Goal: Task Accomplishment & Management: Manage account settings

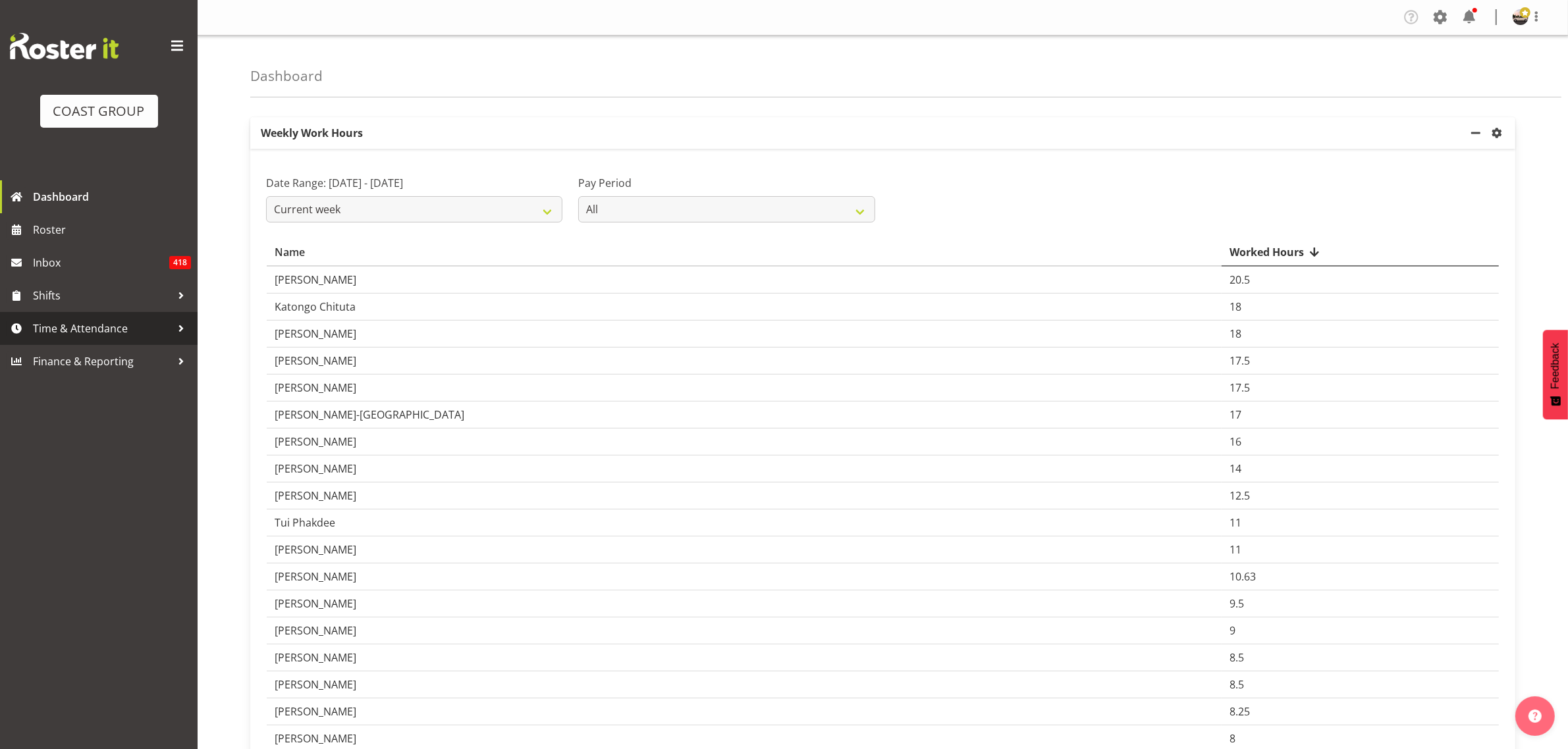
click at [68, 318] on link "Time & Attendance" at bounding box center [99, 328] width 198 height 33
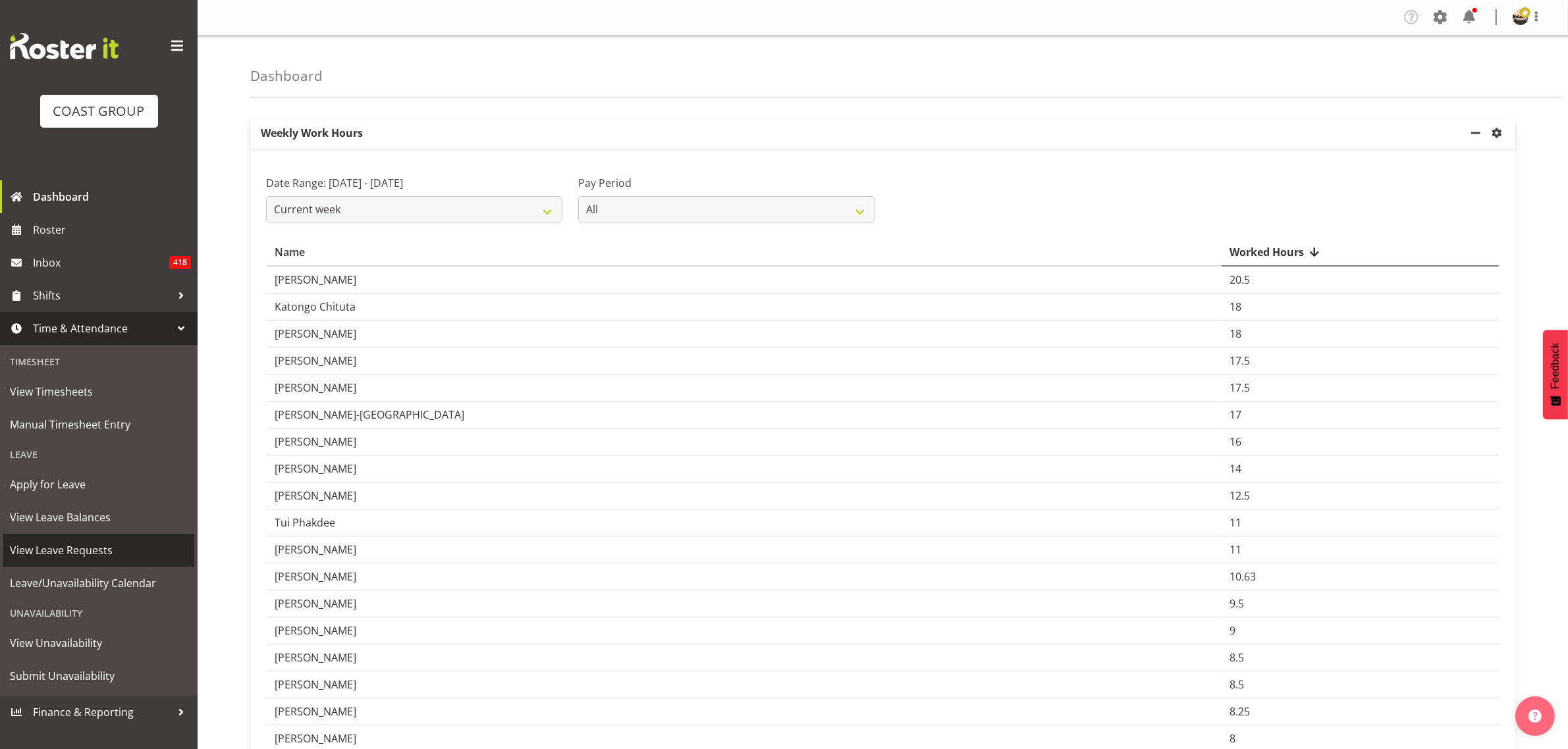
click at [107, 538] on link "View Leave Requests" at bounding box center [98, 550] width 191 height 33
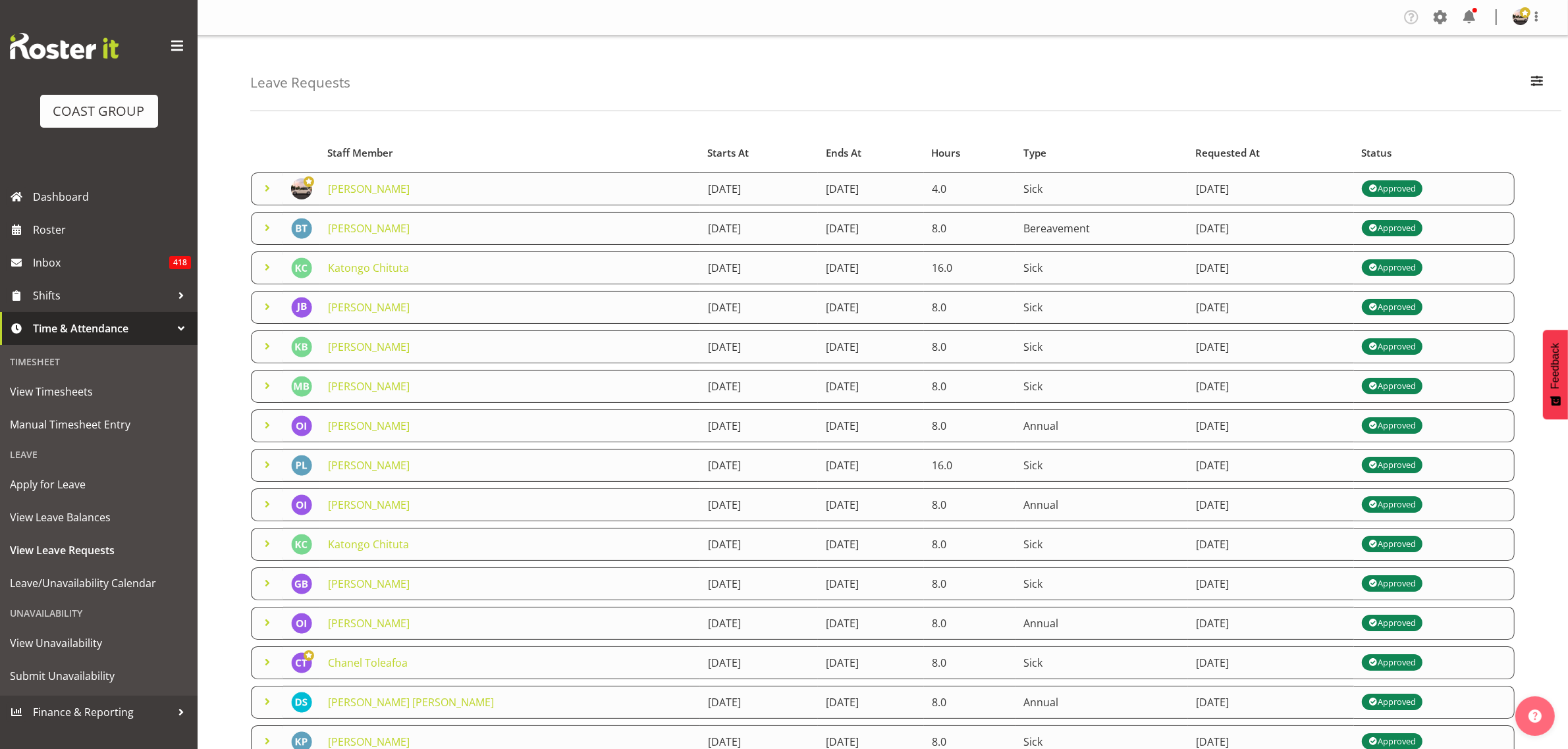
drag, startPoint x: 987, startPoint y: 234, endPoint x: 1454, endPoint y: 244, distance: 467.1
click at [1454, 244] on tr "[PERSON_NAME] [DATE] [DATE] 8.0 Bereavement [DATE] Approved" at bounding box center [882, 228] width 1264 height 33
click at [1478, 233] on td "Approved" at bounding box center [1434, 228] width 161 height 33
